Goal: Complete application form

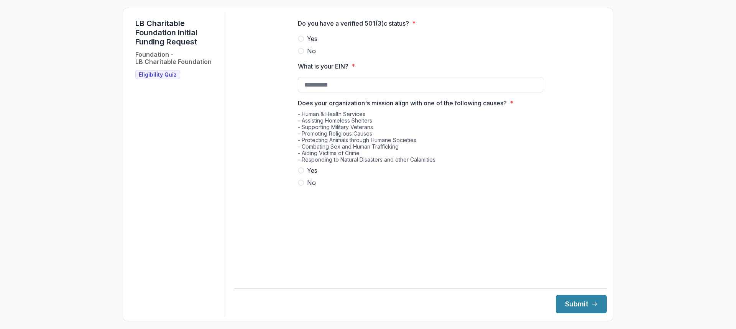
click at [317, 43] on span "Yes" at bounding box center [312, 38] width 10 height 9
click at [331, 90] on input "What is your EIN? *" at bounding box center [420, 84] width 245 height 15
type input "**********"
click at [313, 175] on span "Yes" at bounding box center [312, 170] width 10 height 9
click at [597, 304] on button "Submit" at bounding box center [581, 304] width 51 height 18
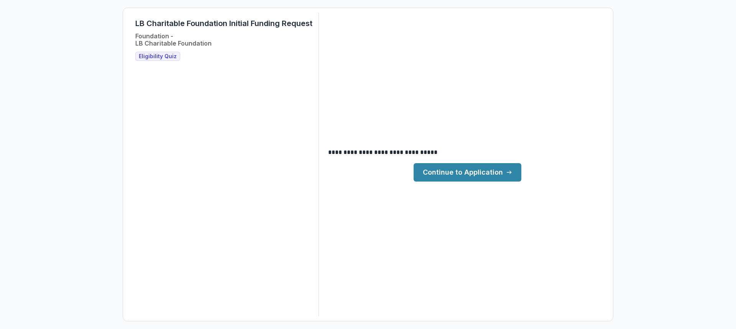
click at [461, 171] on link "Continue to Application" at bounding box center [468, 172] width 108 height 18
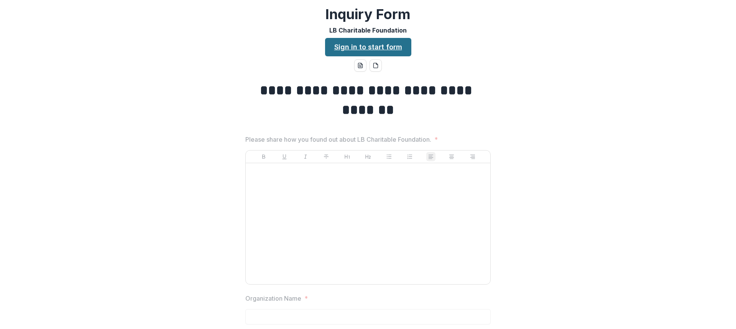
click at [385, 51] on link "Sign in to start form" at bounding box center [368, 47] width 86 height 18
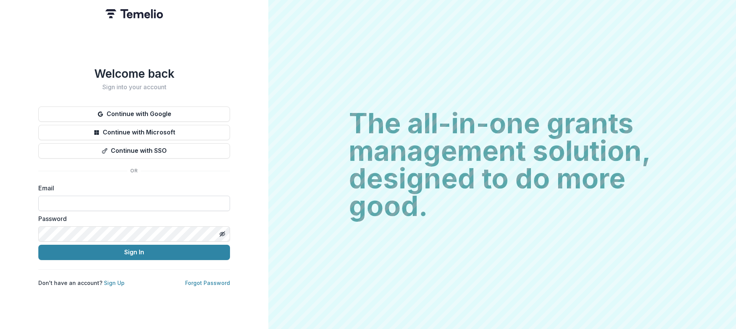
click at [112, 198] on input at bounding box center [134, 203] width 192 height 15
type input "**********"
click at [136, 223] on div "Password" at bounding box center [134, 228] width 192 height 28
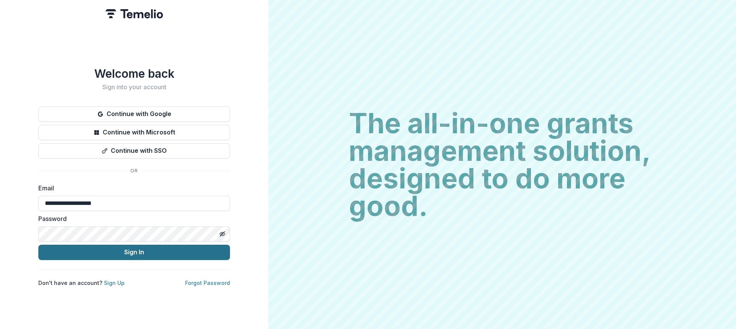
click at [148, 246] on button "Sign In" at bounding box center [134, 252] width 192 height 15
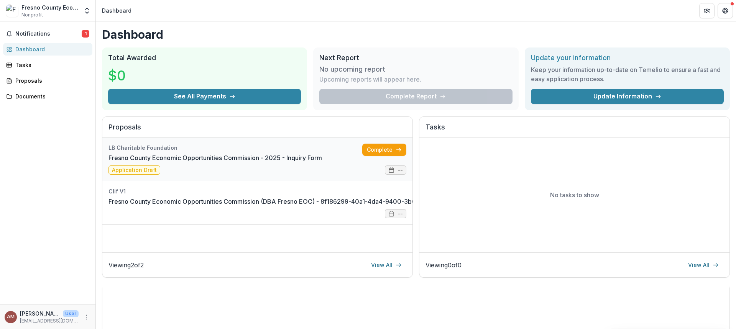
click at [243, 162] on link "Fresno County Economic Opportunities Commission - 2025 - Inquiry Form" at bounding box center [214, 157] width 213 height 9
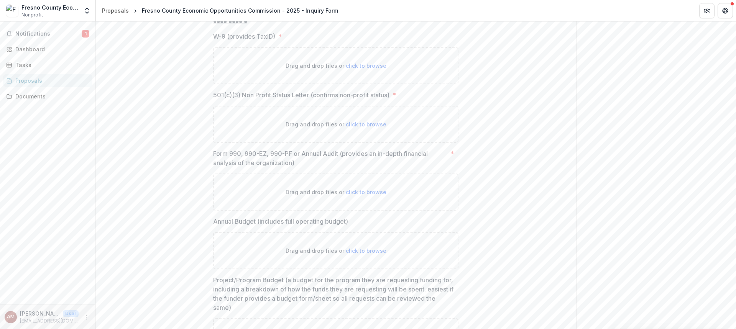
scroll to position [3641, 0]
click at [361, 123] on span "click to browse" at bounding box center [366, 123] width 41 height 7
type input "**********"
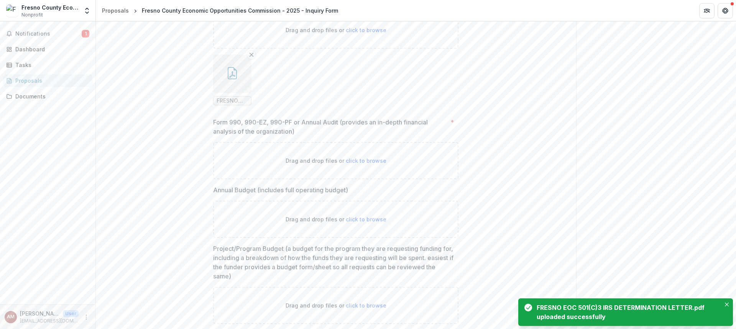
scroll to position [3756, 0]
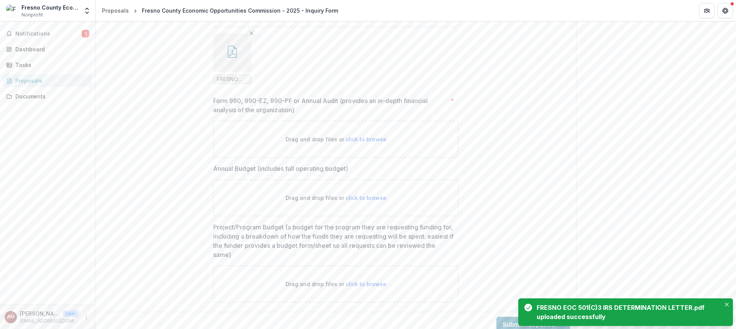
click at [347, 134] on div "Drag and drop files or click to browse" at bounding box center [335, 139] width 245 height 37
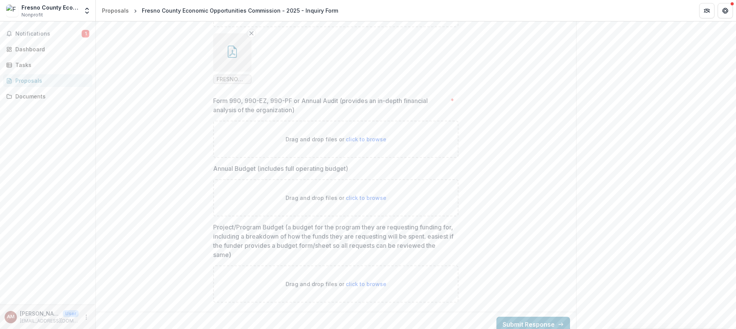
type input "**********"
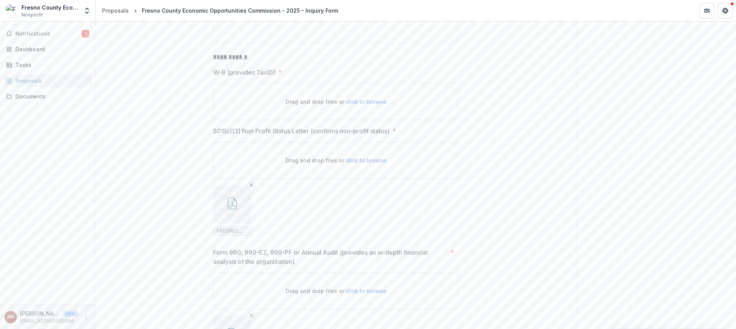
scroll to position [3597, 0]
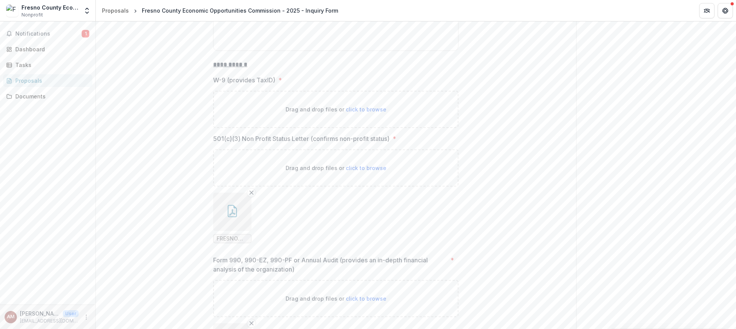
click at [369, 109] on span "click to browse" at bounding box center [366, 109] width 41 height 7
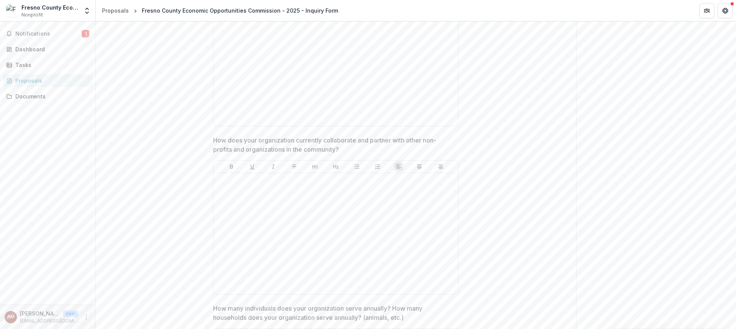
scroll to position [613, 0]
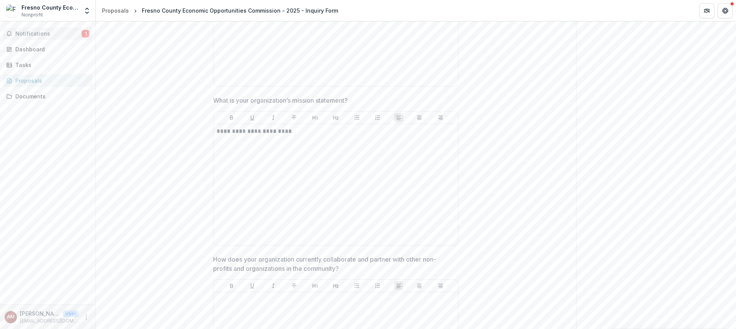
click at [50, 33] on span "Notifications" at bounding box center [48, 34] width 66 height 7
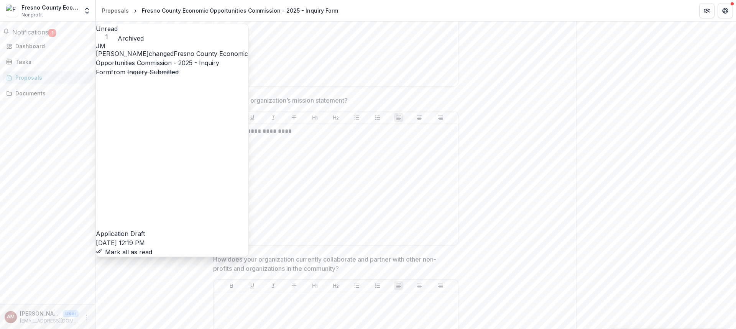
click at [228, 76] on link "Fresno County Economic Opportunities Commission - 2025 - Inquiry Form" at bounding box center [172, 63] width 152 height 26
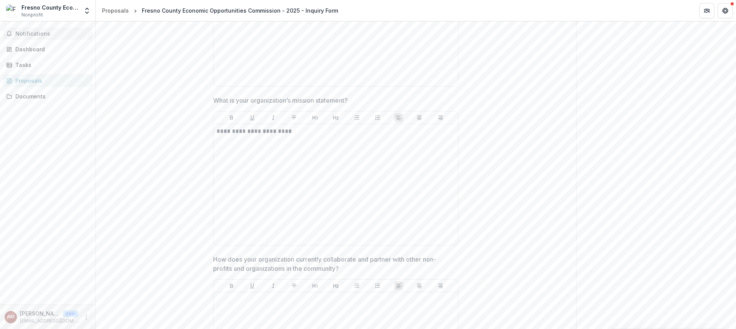
click at [32, 31] on span "Notifications" at bounding box center [52, 34] width 74 height 7
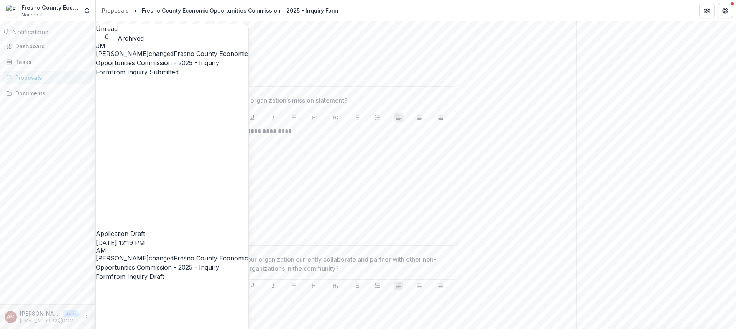
click at [144, 34] on button "Archived" at bounding box center [131, 38] width 26 height 9
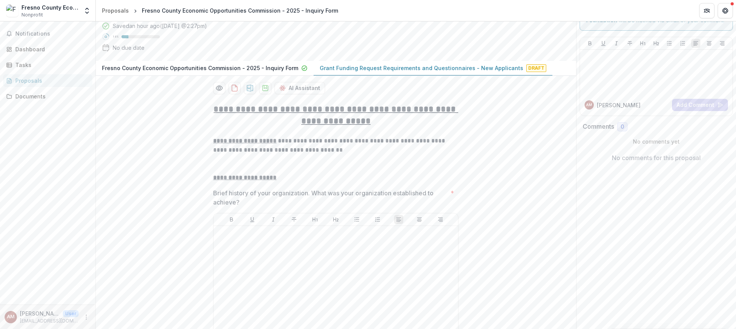
scroll to position [0, 0]
